Goal: Transaction & Acquisition: Book appointment/travel/reservation

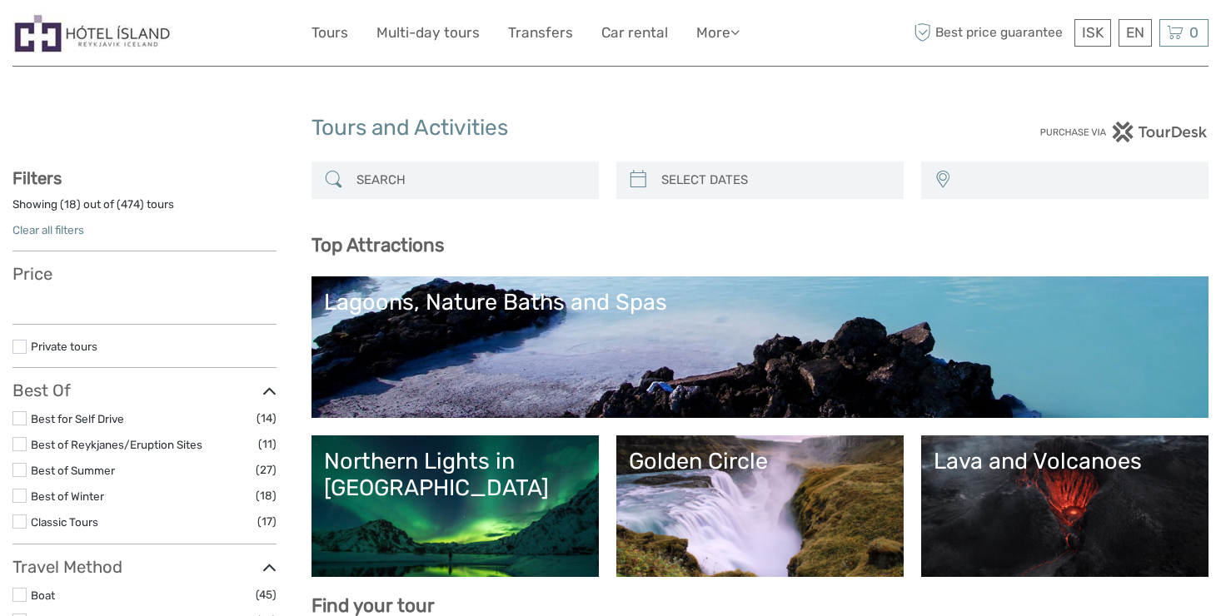
select select
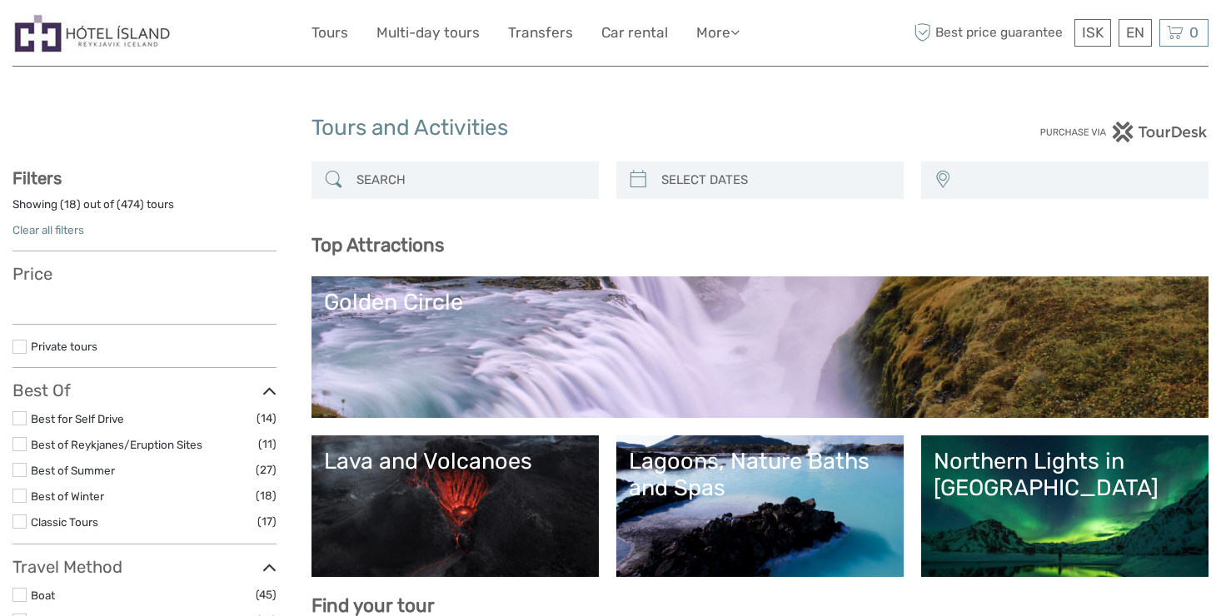
select select
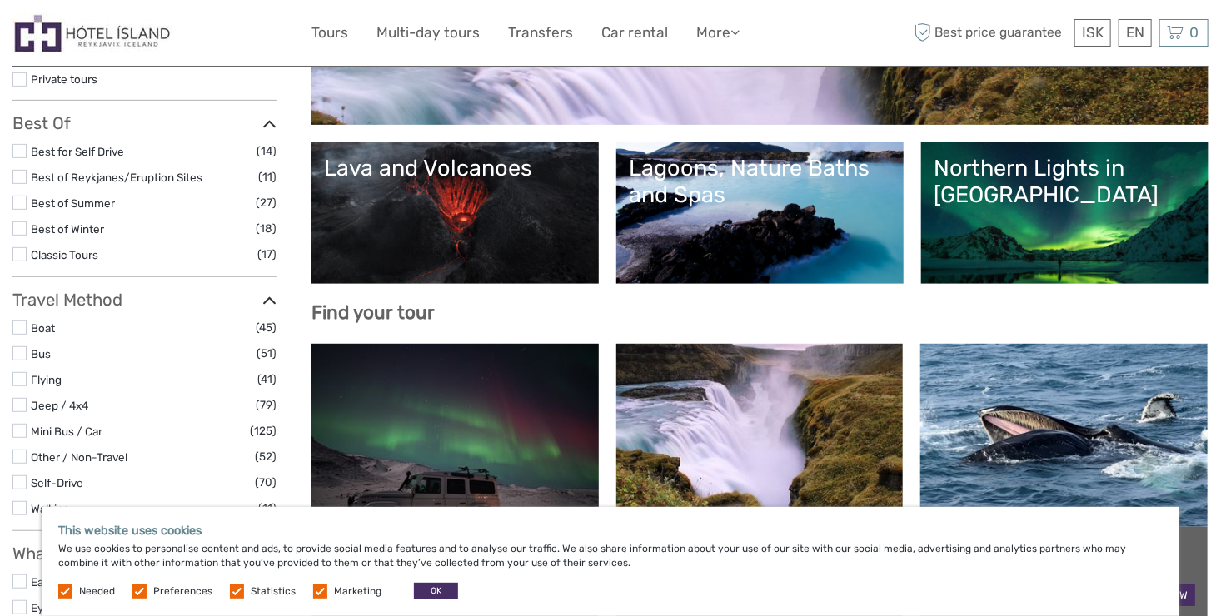
scroll to position [238, 0]
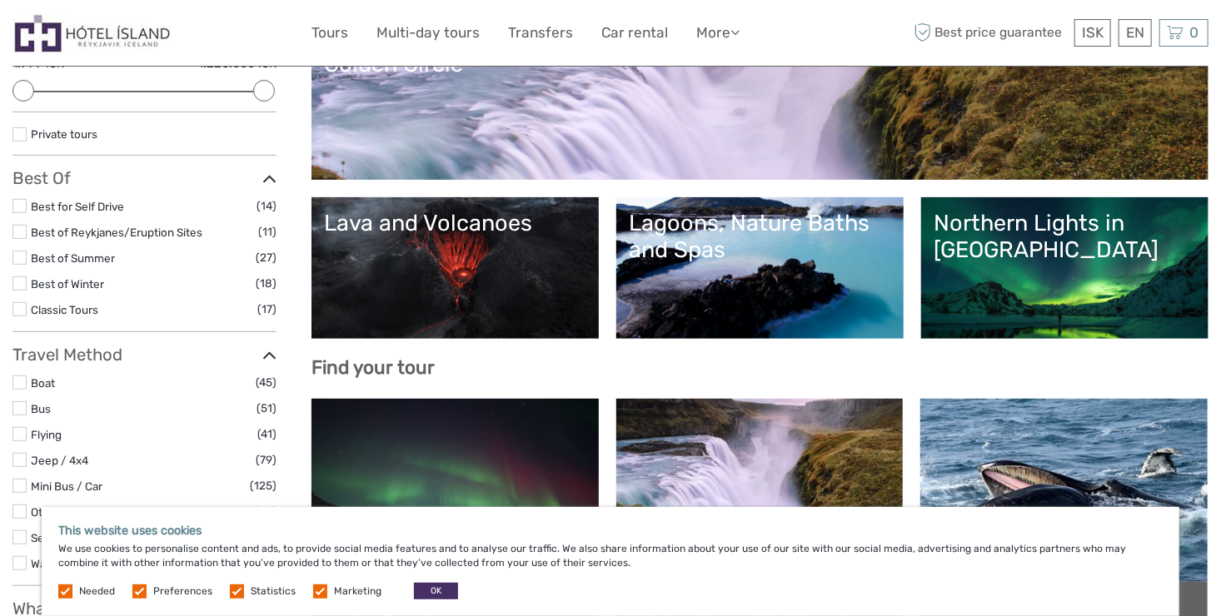
click at [367, 246] on link "Lava and Volcanoes" at bounding box center [455, 268] width 262 height 117
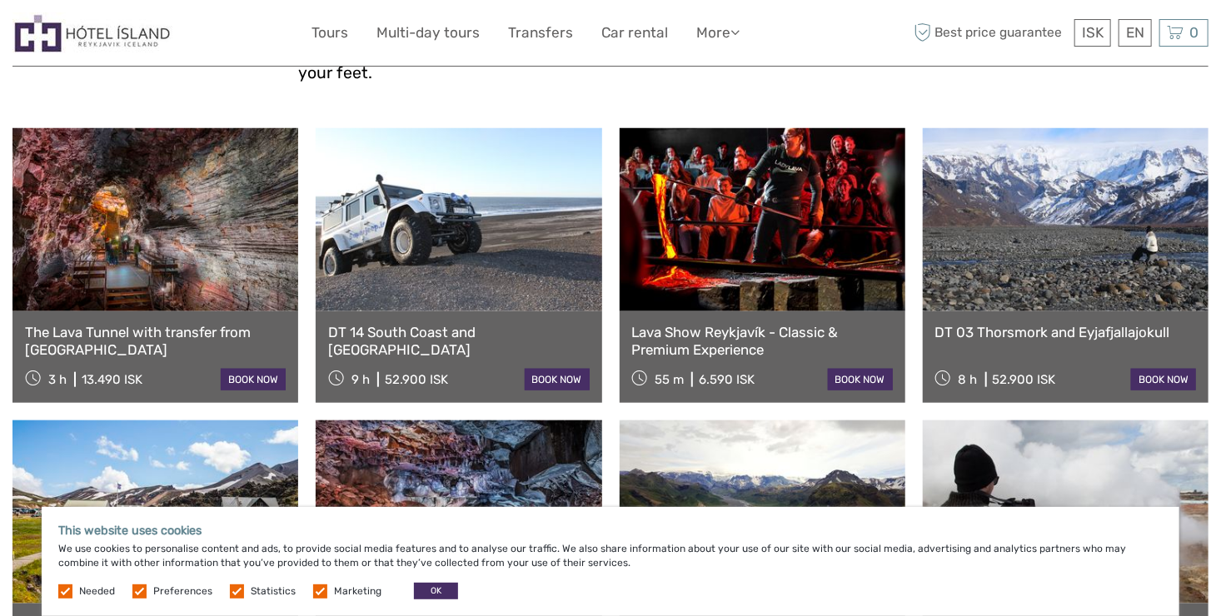
scroll to position [642, 0]
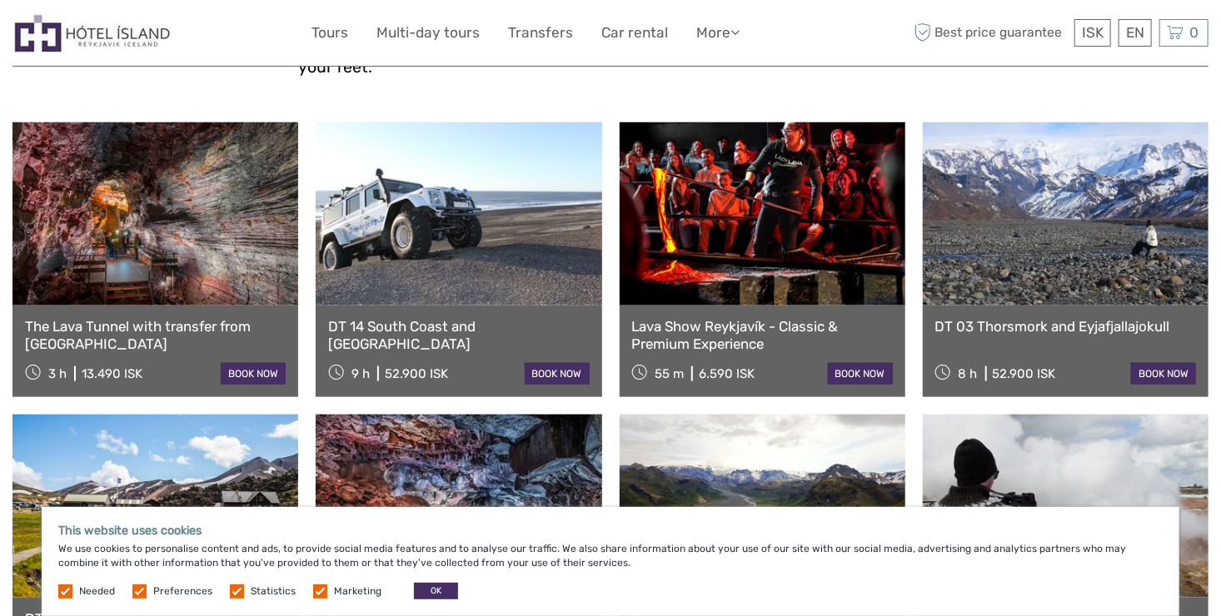
click at [184, 330] on div "The Lava Tunnel with transfer from Reykjavik 3 h 13.490 ISK book now" at bounding box center [155, 352] width 286 height 92
click at [242, 363] on link "book now" at bounding box center [253, 374] width 65 height 22
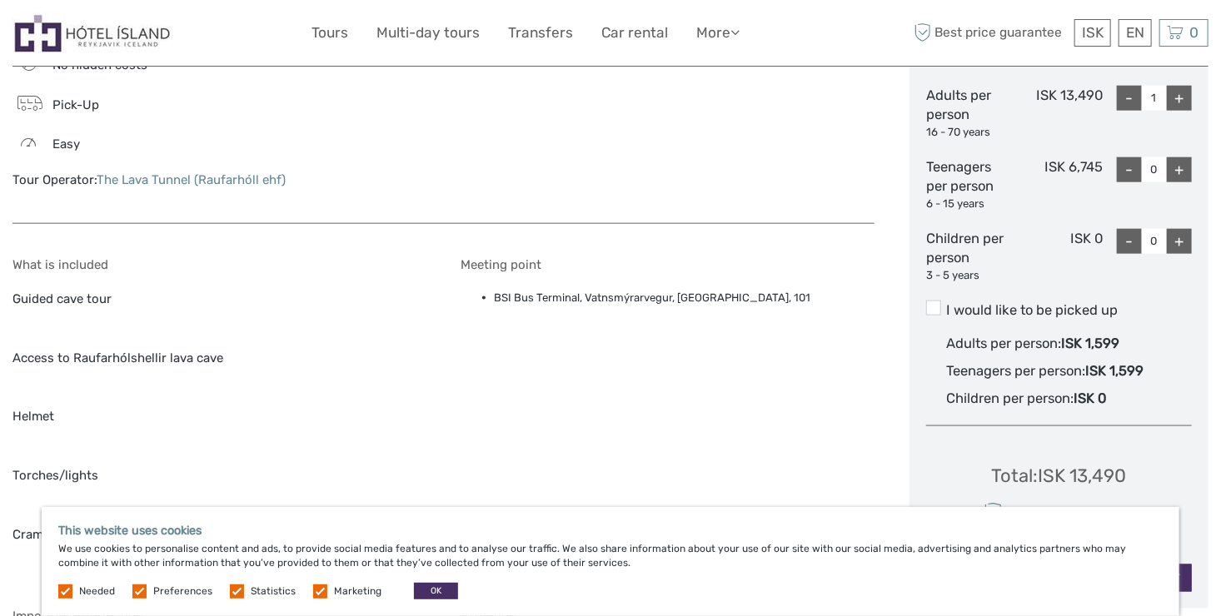
scroll to position [763, 0]
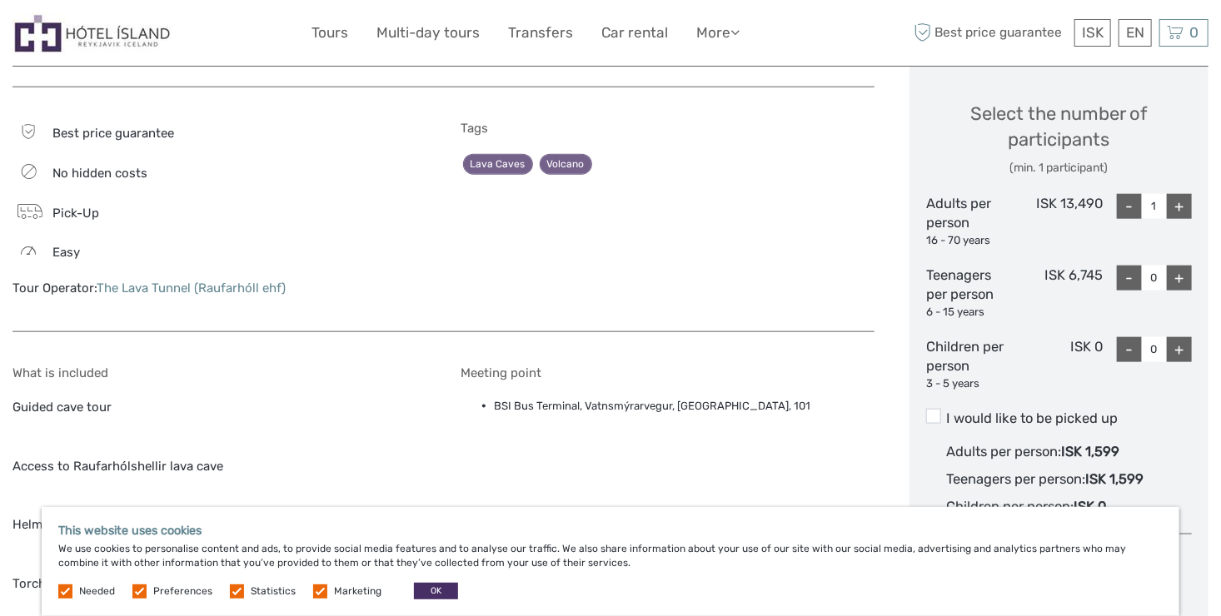
click at [1190, 200] on div "+" at bounding box center [1179, 206] width 25 height 25
type input "3"
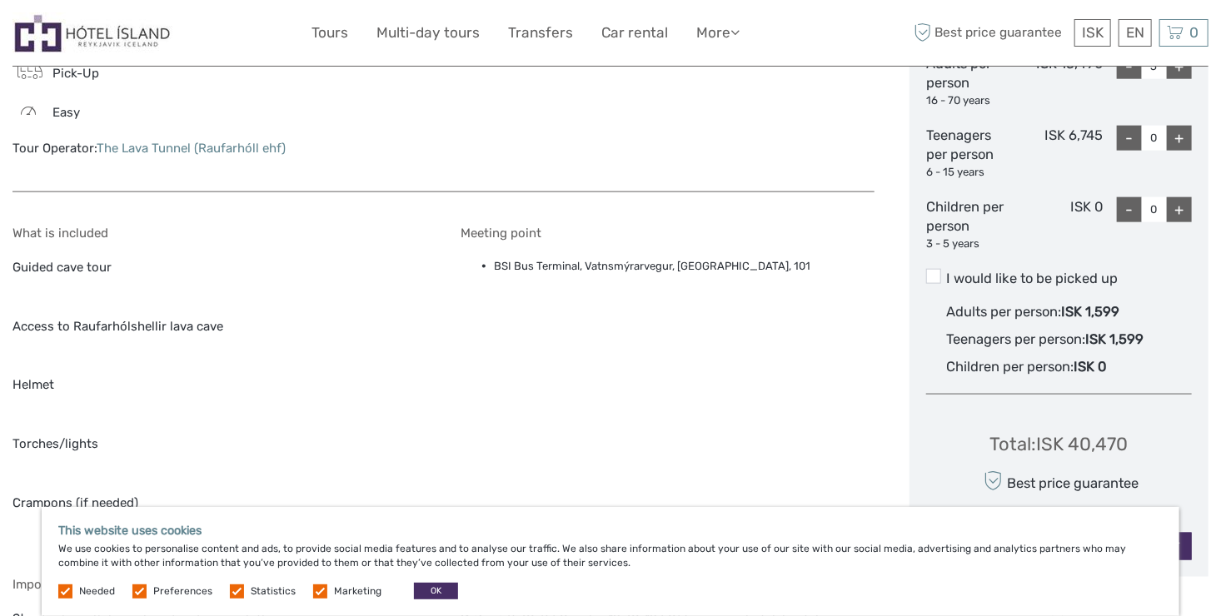
scroll to position [994, 0]
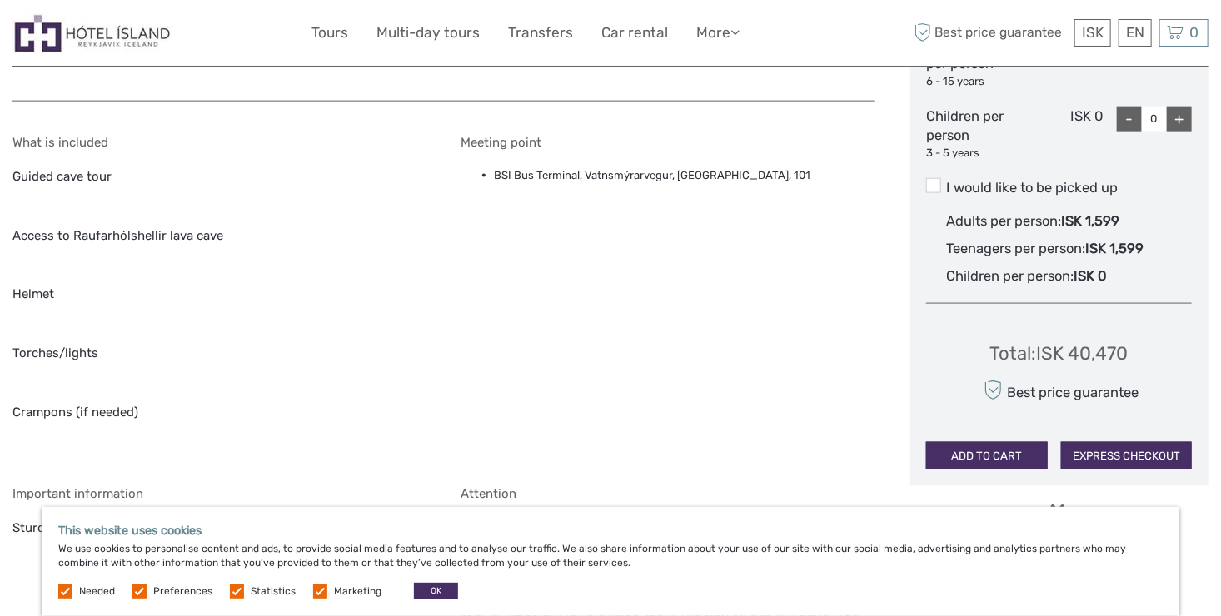
click at [1085, 190] on label "I would like to be picked up" at bounding box center [1059, 188] width 266 height 20
click at [947, 182] on input "I would like to be picked up" at bounding box center [947, 182] width 0 height 0
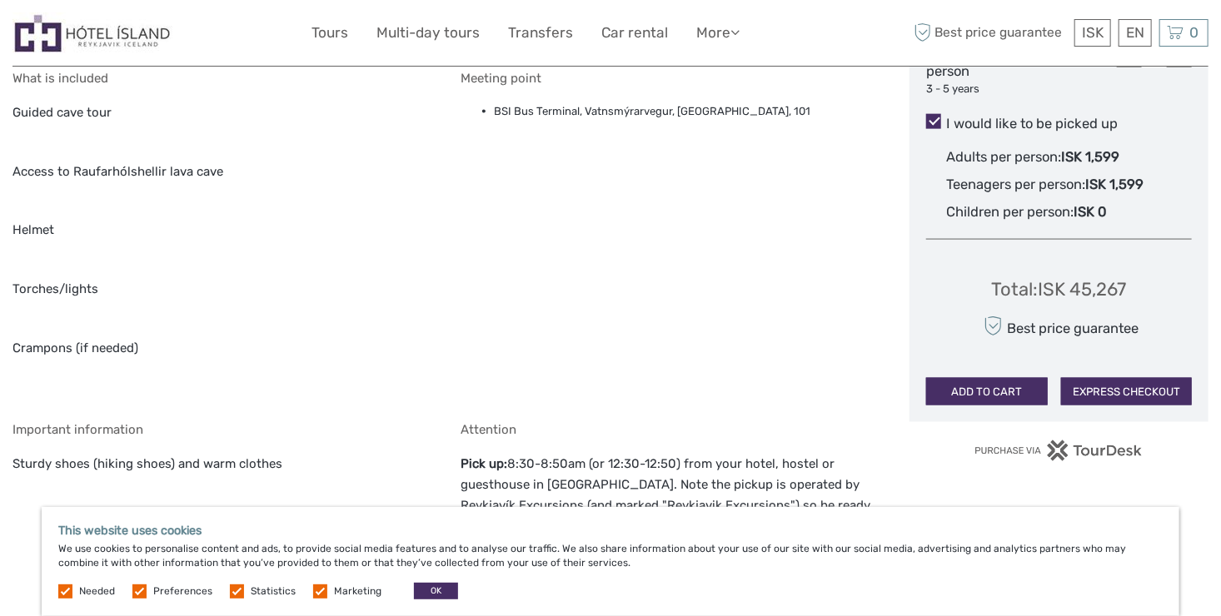
scroll to position [1055, 0]
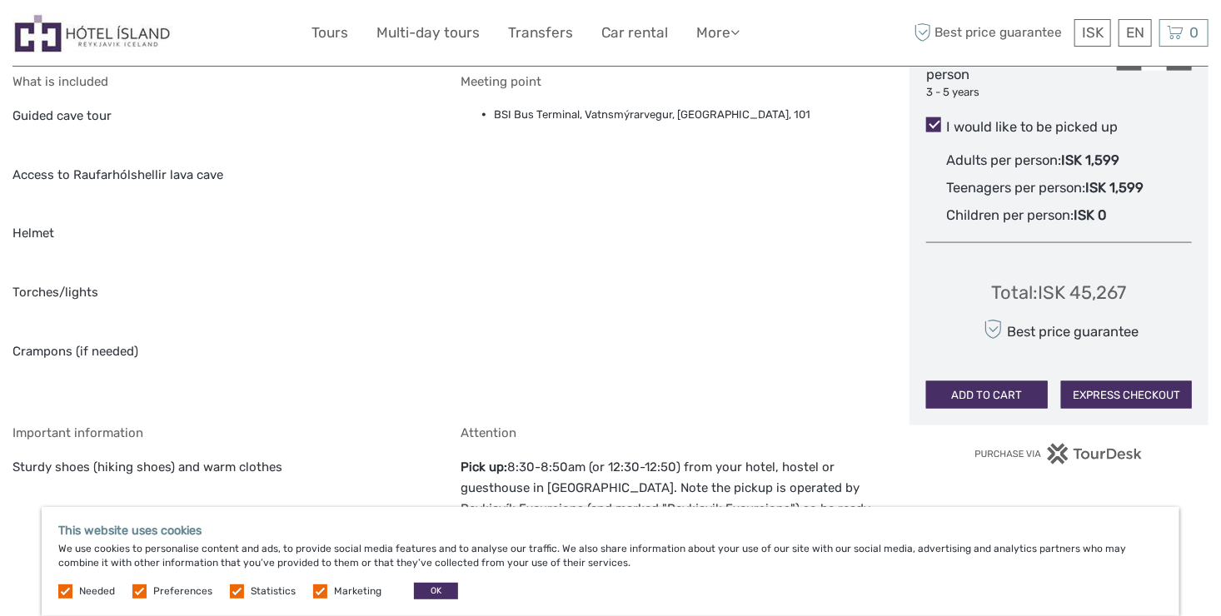
click at [1134, 405] on button "EXPRESS CHECKOUT" at bounding box center [1126, 396] width 131 height 28
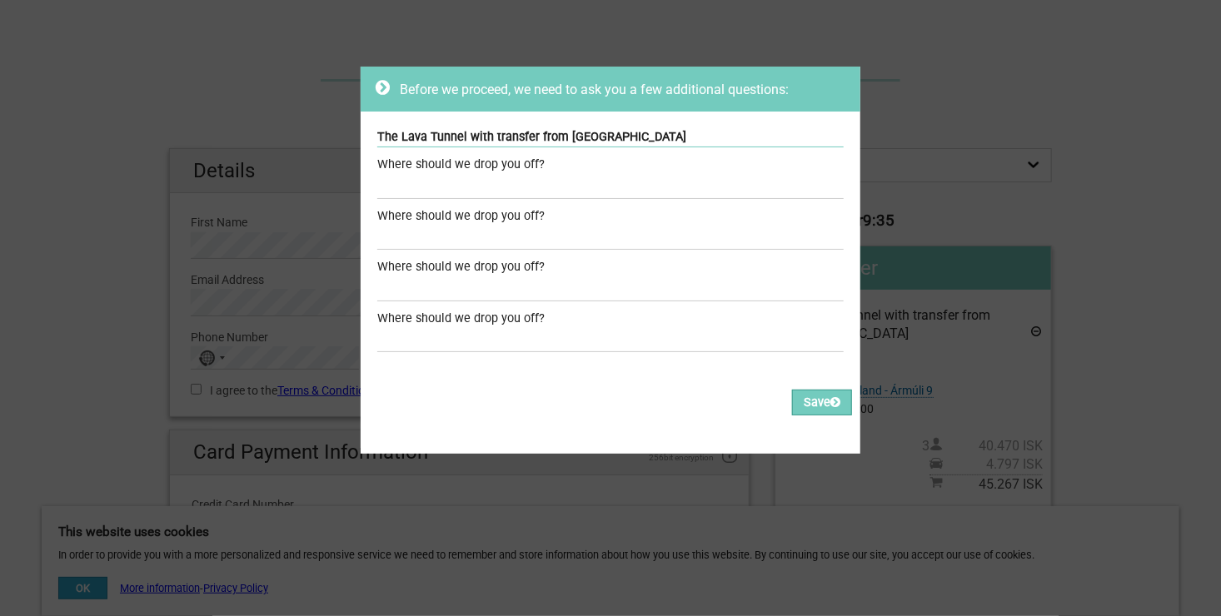
click at [456, 170] on div "Where should we drop you off?" at bounding box center [610, 165] width 466 height 18
click at [461, 215] on div "Where should we drop you off?" at bounding box center [610, 216] width 466 height 18
click at [476, 132] on div "The Lava Tunnel with transfer from [GEOGRAPHIC_DATA]" at bounding box center [610, 137] width 466 height 19
click at [525, 162] on div "Where should we drop you off?" at bounding box center [610, 165] width 466 height 18
click at [506, 223] on div "Where should we drop you off?" at bounding box center [610, 216] width 466 height 18
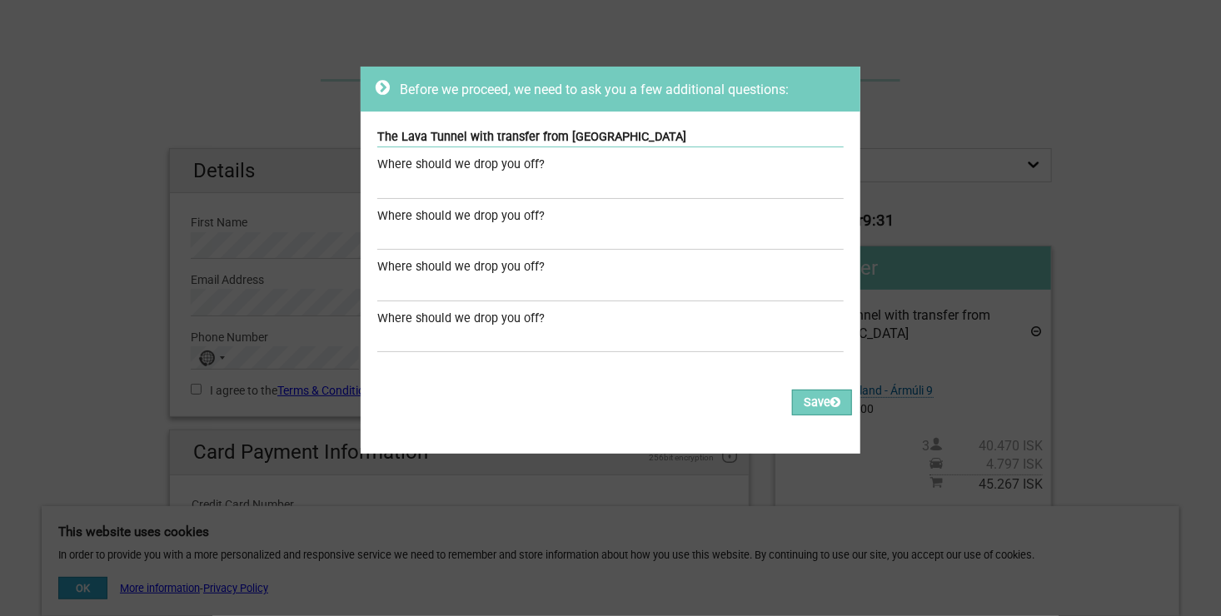
click at [481, 273] on div "Where should we drop you off?" at bounding box center [610, 267] width 466 height 18
click at [578, 343] on input "text" at bounding box center [610, 340] width 466 height 24
click at [497, 179] on input "text" at bounding box center [610, 187] width 466 height 24
click at [378, 87] on icon at bounding box center [383, 87] width 14 height 17
click at [795, 399] on button "Save" at bounding box center [822, 403] width 60 height 26
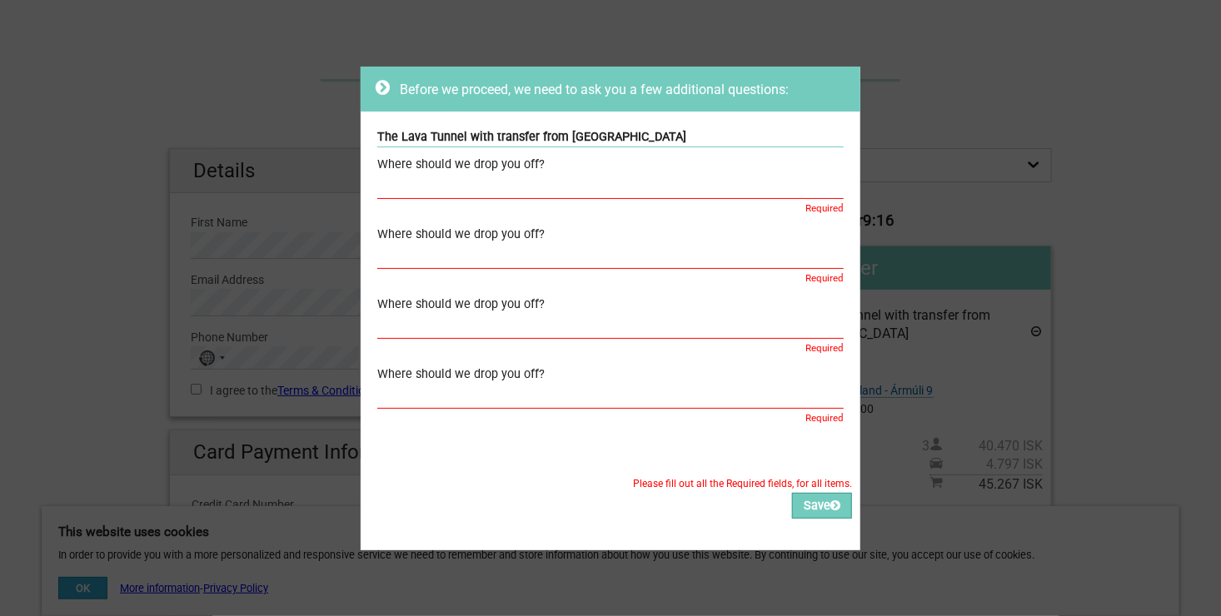
drag, startPoint x: 755, startPoint y: 87, endPoint x: 647, endPoint y: 304, distance: 242.5
click at [647, 304] on div "Before we proceed, we need to ask you a few additional questions: The Lava Tunn…" at bounding box center [611, 309] width 500 height 484
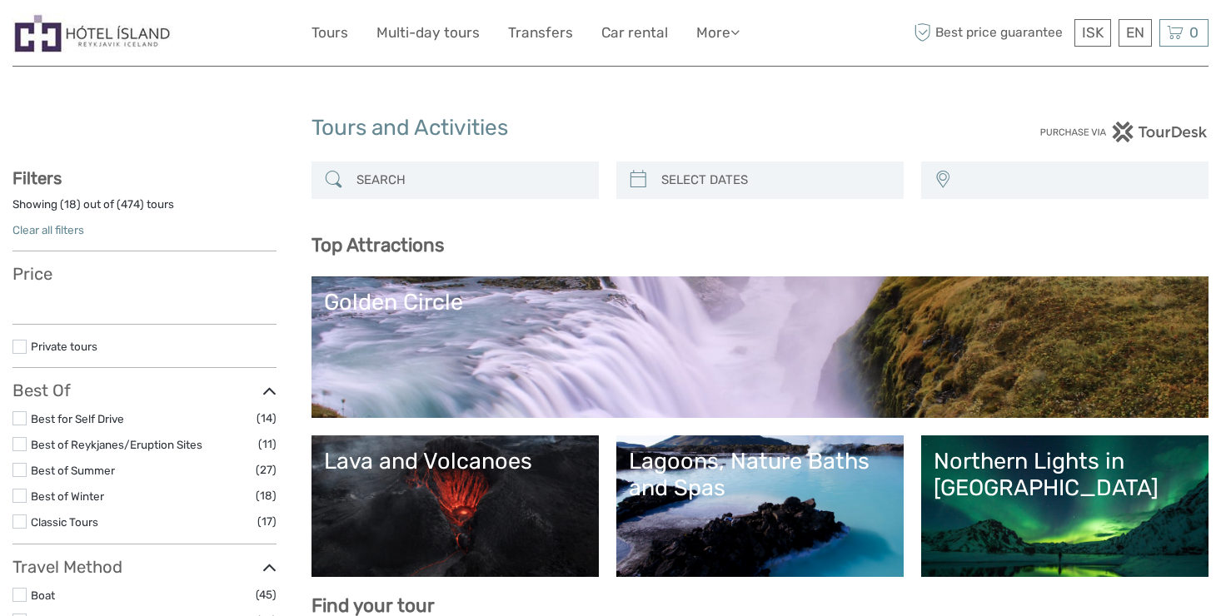
select select
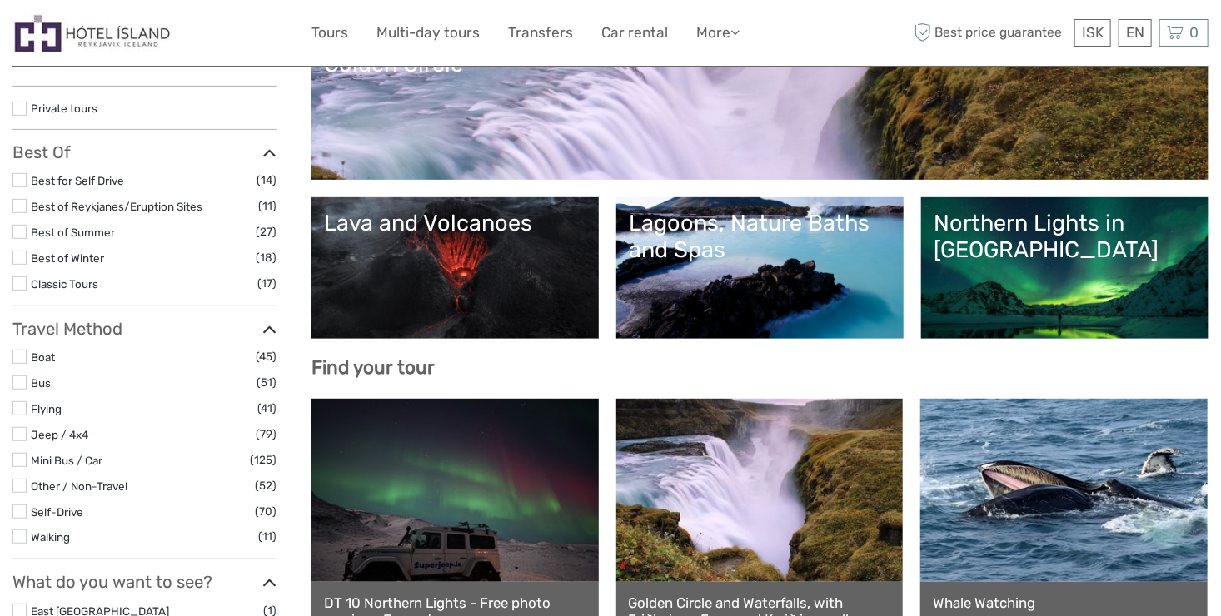
select select
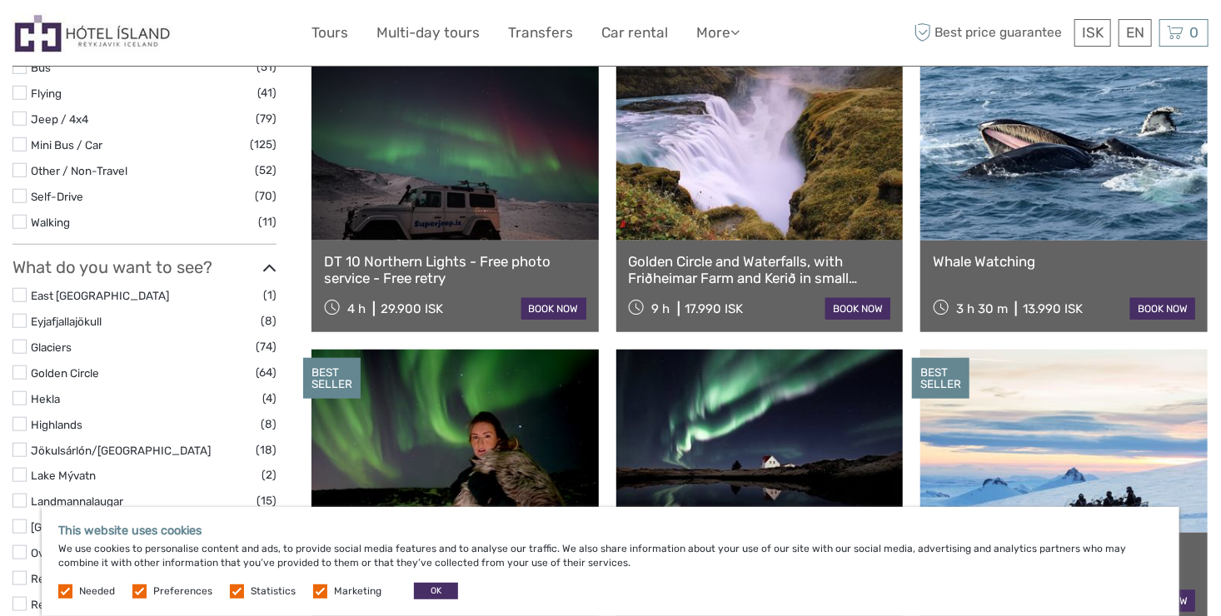
scroll to position [651, 0]
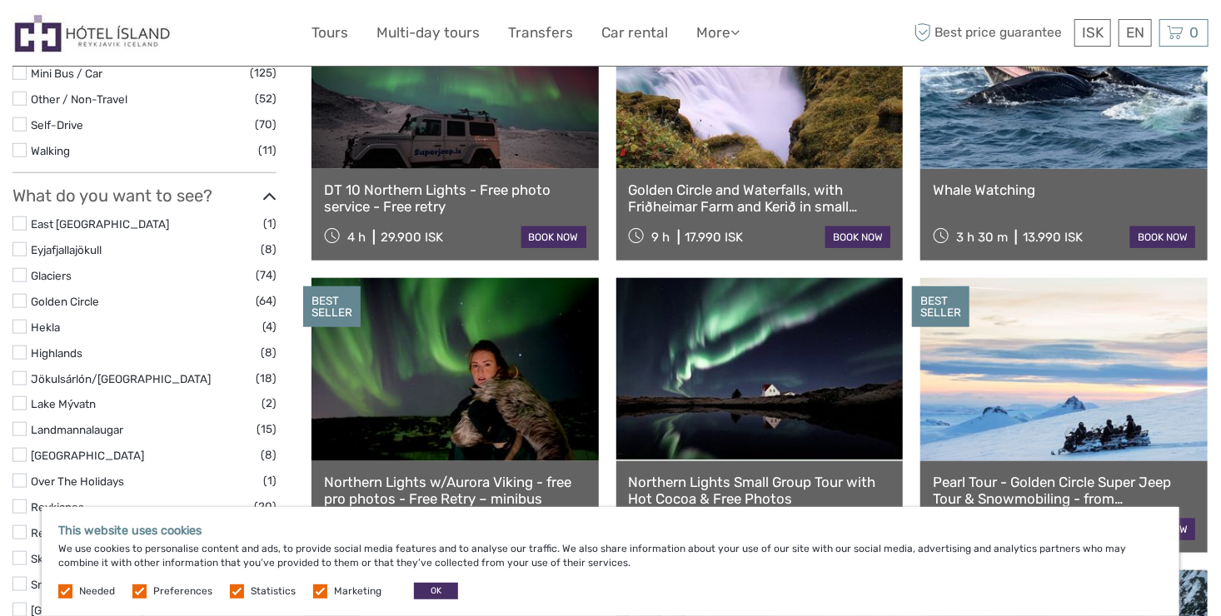
click at [536, 207] on link "DT 10 Northern Lights - Free photo service - Free retry" at bounding box center [455, 199] width 262 height 34
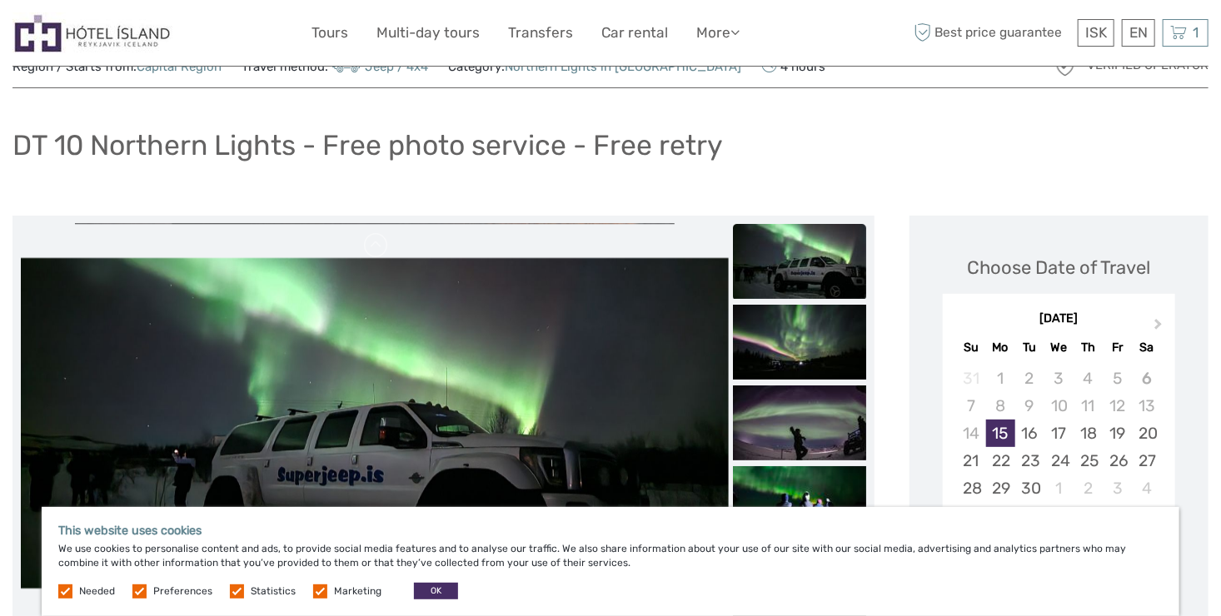
scroll to position [55, 0]
